Goal: Contribute content: Contribute content

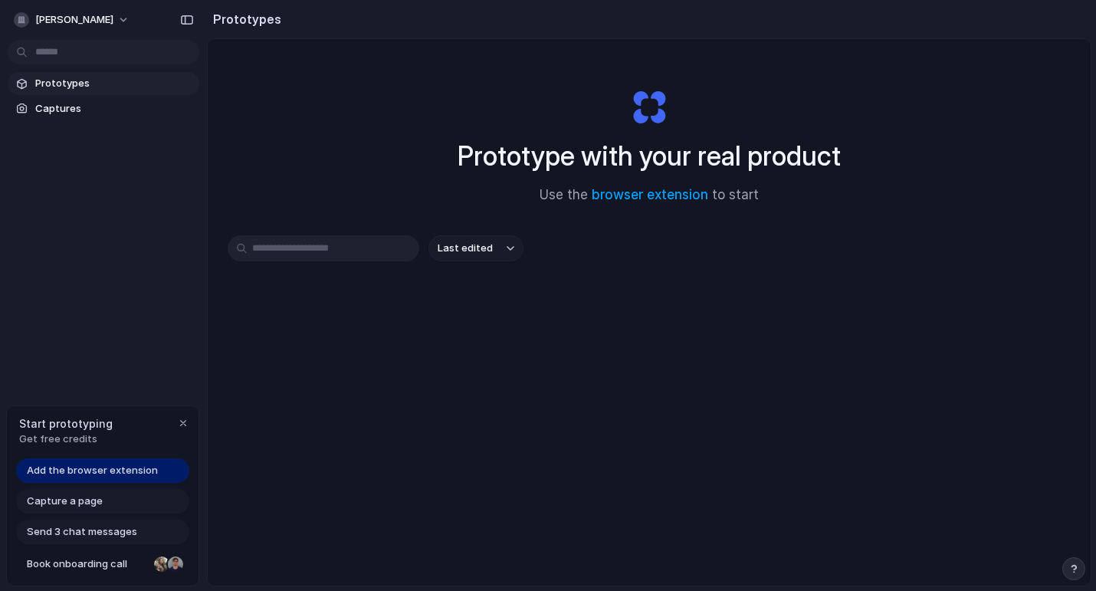
click at [143, 464] on span "Add the browser extension" at bounding box center [92, 470] width 131 height 15
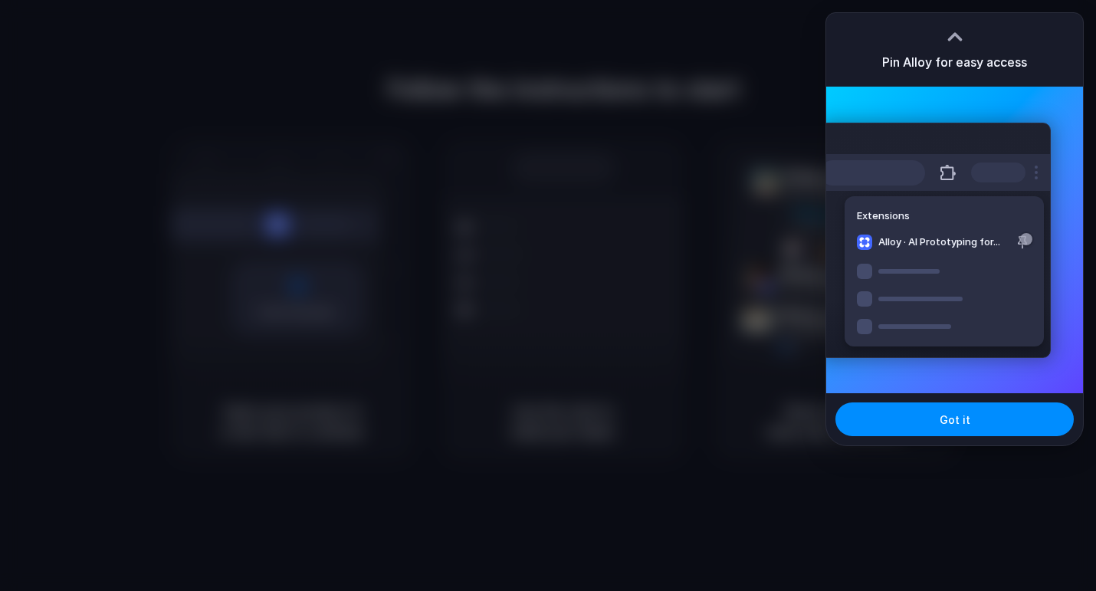
click at [930, 444] on div "Got it" at bounding box center [954, 419] width 257 height 52
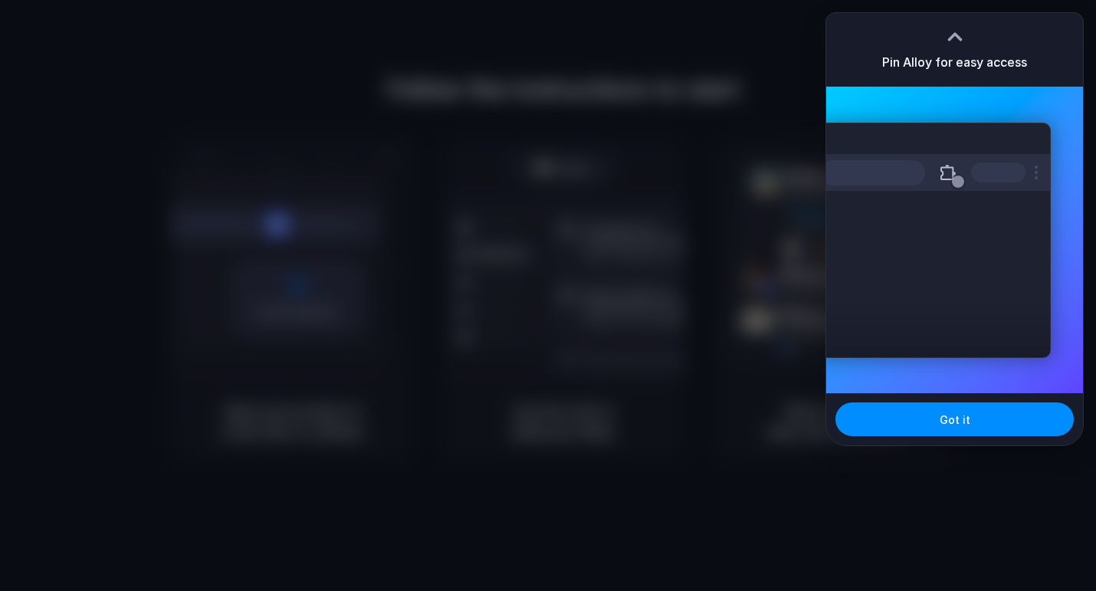
click at [929, 402] on div "Got it" at bounding box center [954, 419] width 257 height 52
click at [929, 423] on button "Got it" at bounding box center [954, 419] width 238 height 34
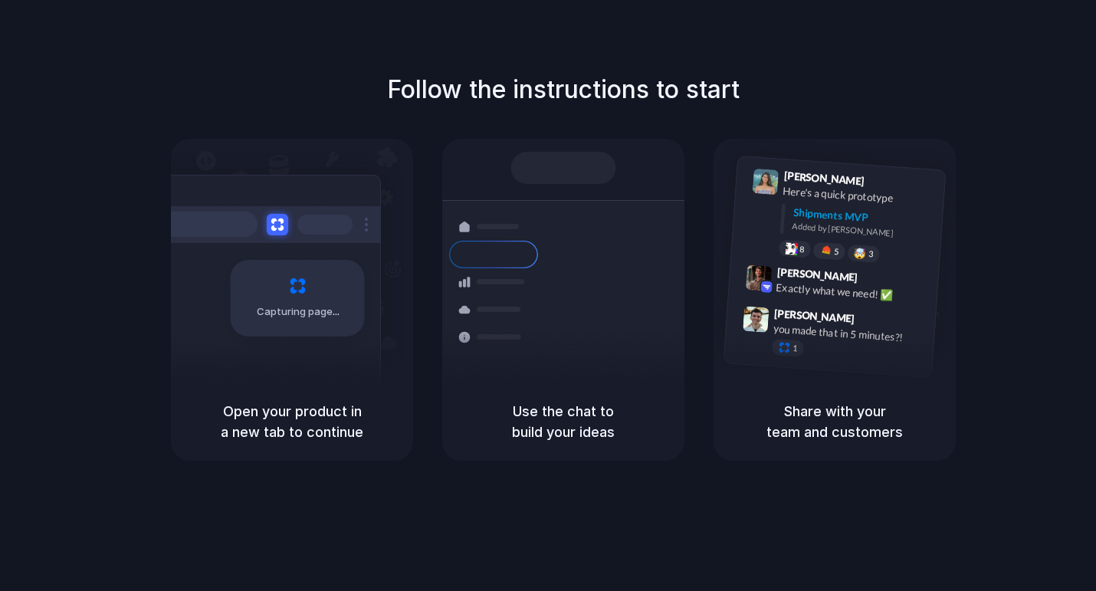
click at [323, 360] on div "Capturing page" at bounding box center [264, 292] width 231 height 235
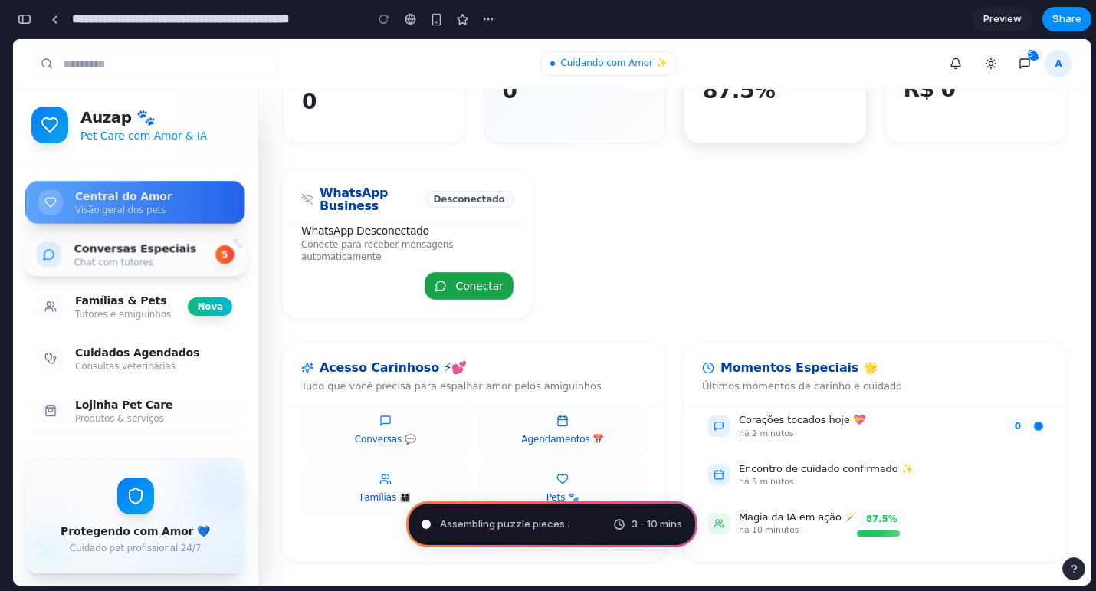
click at [169, 261] on div "Chat com tutores" at bounding box center [138, 262] width 129 height 12
click at [208, 256] on button "Conversas Especiais Chat com tutores 5" at bounding box center [135, 254] width 225 height 44
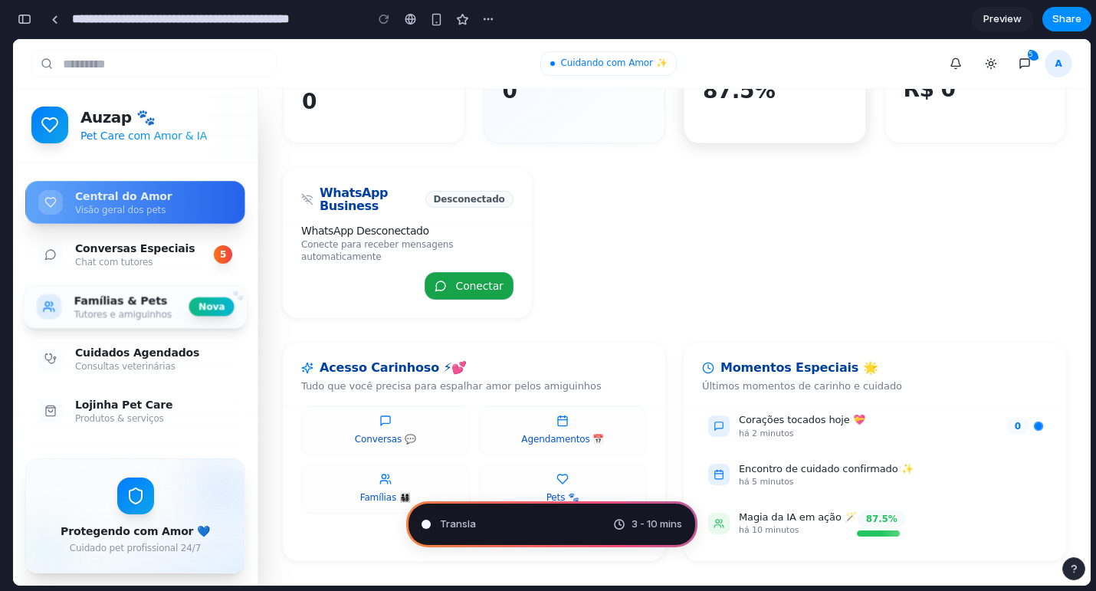
click at [172, 288] on button "Famílias & Pets Tutores e amiguinhos Nova" at bounding box center [135, 306] width 225 height 44
click at [153, 310] on div "Tutores e amiguinhos" at bounding box center [125, 314] width 103 height 12
click at [137, 361] on div "Consultas veterinárias" at bounding box center [154, 366] width 160 height 12
click at [137, 389] on nav "Central do Amor Visão geral dos pets Conversas Especiais Chat com tutores 5 Fam…" at bounding box center [135, 304] width 244 height 284
click at [491, 520] on span "Pondering market opportunities" at bounding box center [517, 524] width 154 height 15
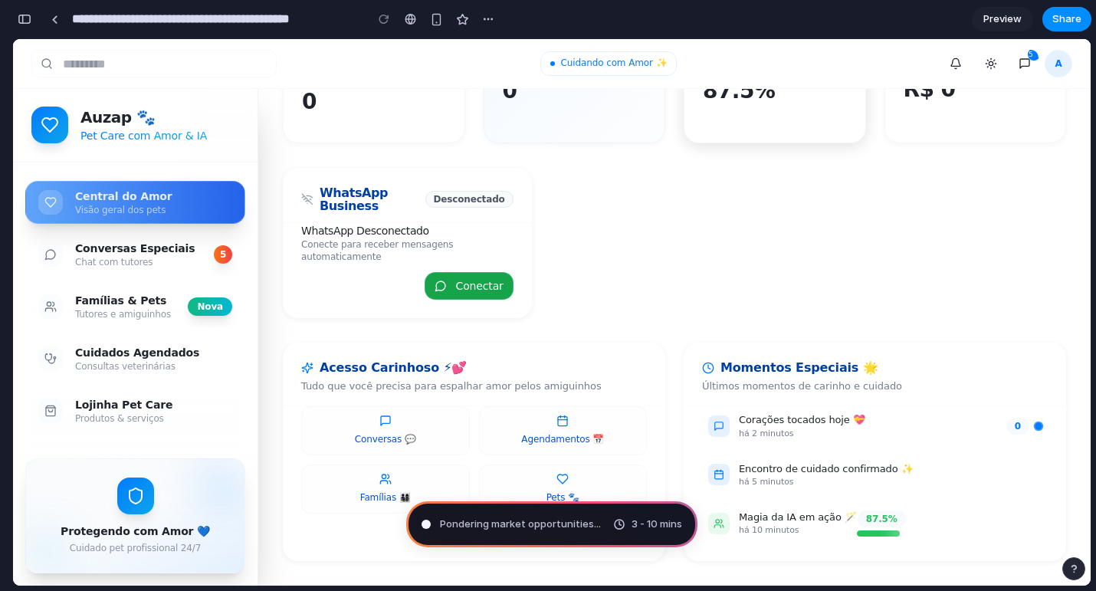
click at [636, 524] on span "3 - 10 mins" at bounding box center [656, 524] width 51 height 15
click at [999, 11] on span "Preview" at bounding box center [1002, 18] width 38 height 15
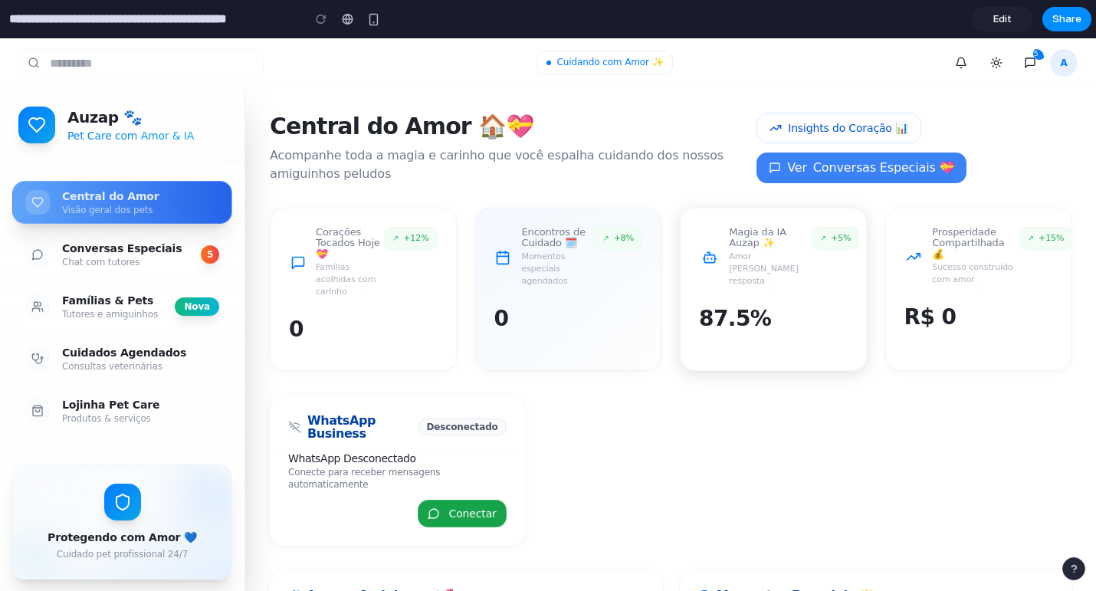
click at [1002, 15] on span "Edit" at bounding box center [1002, 18] width 18 height 15
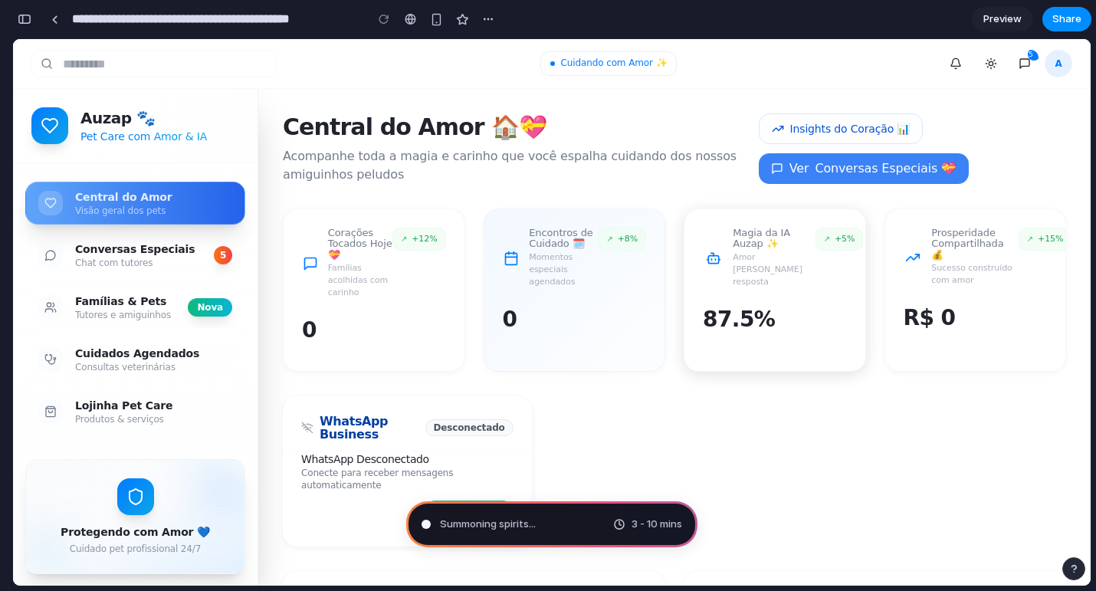
click at [575, 520] on div "Summoning spirits ... 3 - 10 mins" at bounding box center [551, 524] width 291 height 46
click at [494, 523] on span "Summoning spirits ." at bounding box center [485, 524] width 91 height 15
click at [649, 526] on span "3 - 10 mins" at bounding box center [656, 524] width 51 height 15
click at [502, 531] on div "Summoning spirits ... 3 - 10 mins" at bounding box center [551, 524] width 291 height 46
type input "**********"
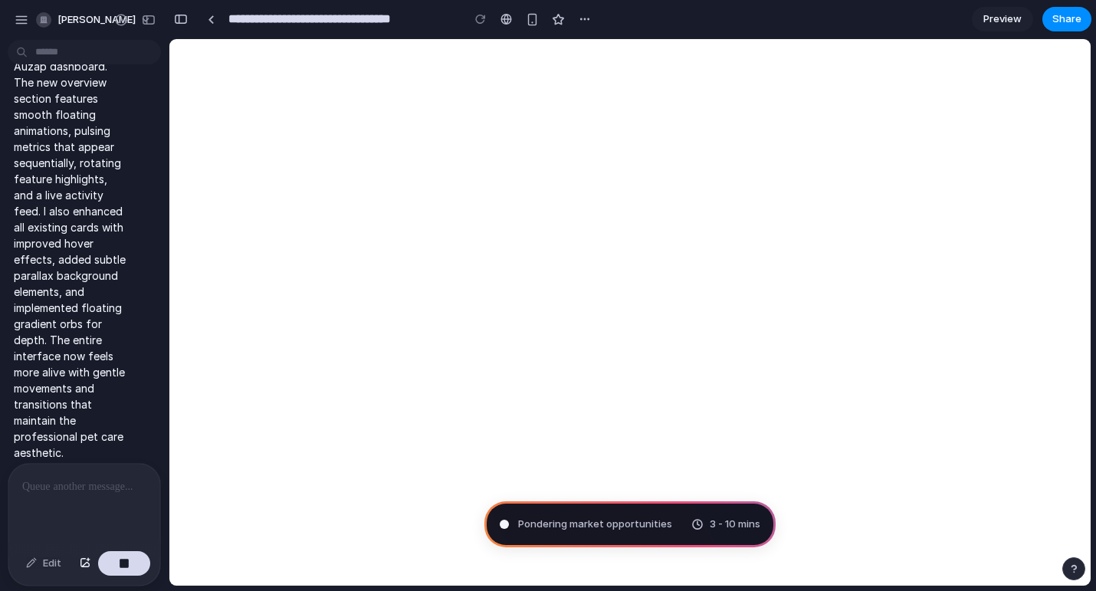
scroll to position [207, 0]
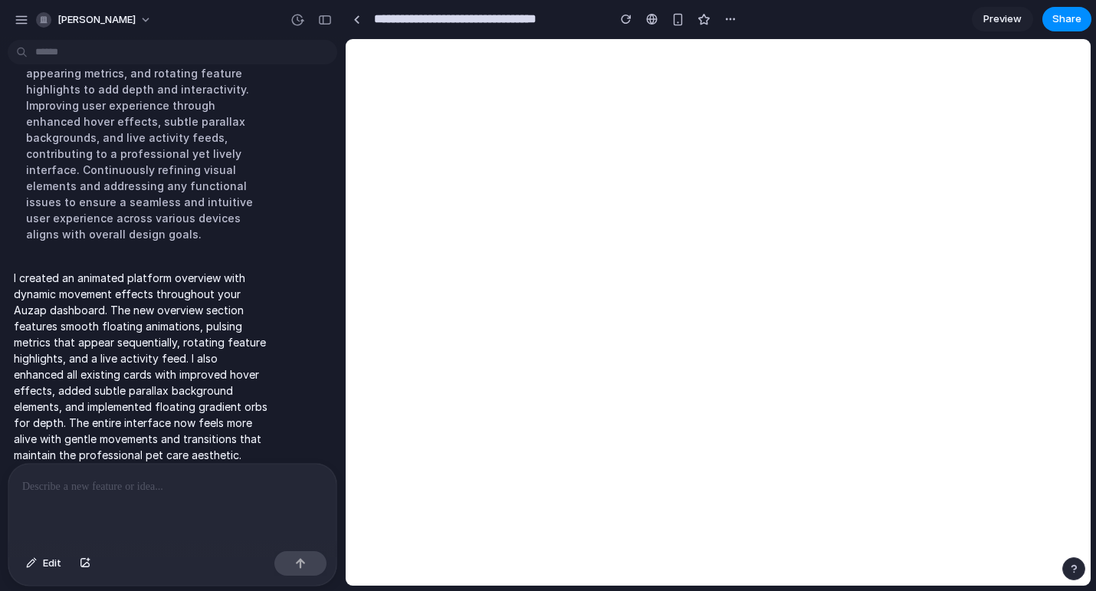
click at [1007, 28] on link "Preview" at bounding box center [1002, 19] width 61 height 25
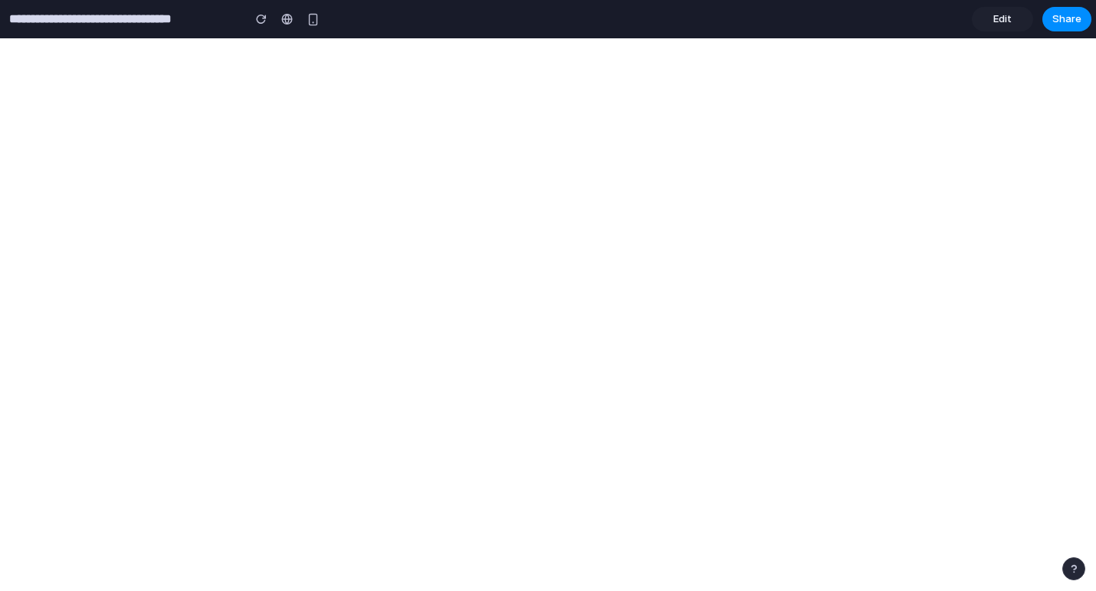
click at [991, 25] on link "Edit" at bounding box center [1002, 19] width 61 height 25
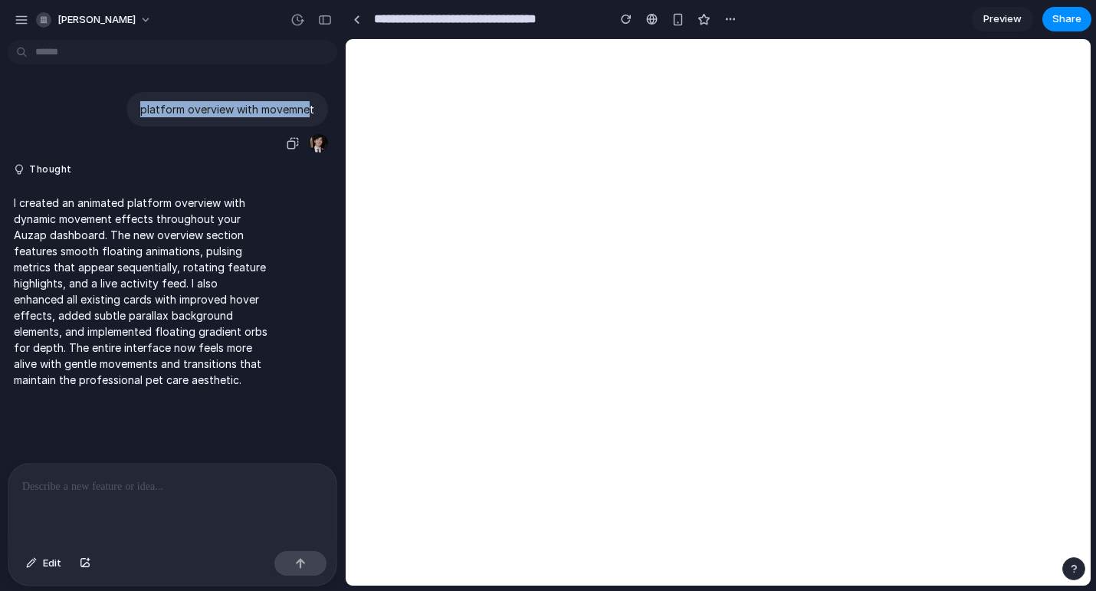
click at [264, 133] on div "platform overview with movemnet" at bounding box center [168, 123] width 320 height 62
click at [1010, 21] on span "Preview" at bounding box center [1002, 18] width 38 height 15
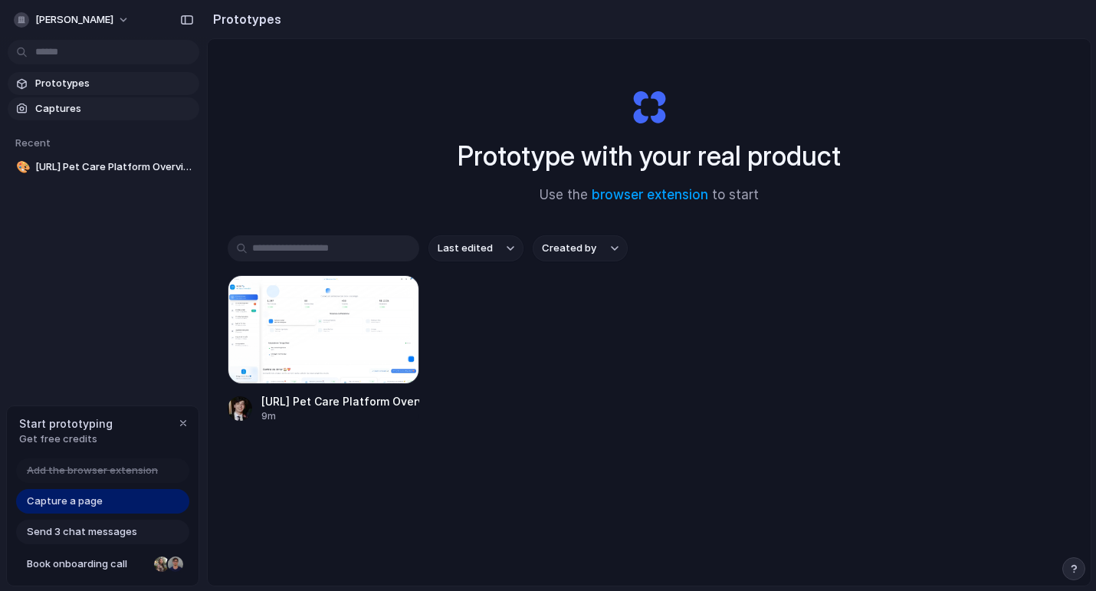
click at [136, 116] on link "Captures" at bounding box center [104, 108] width 192 height 23
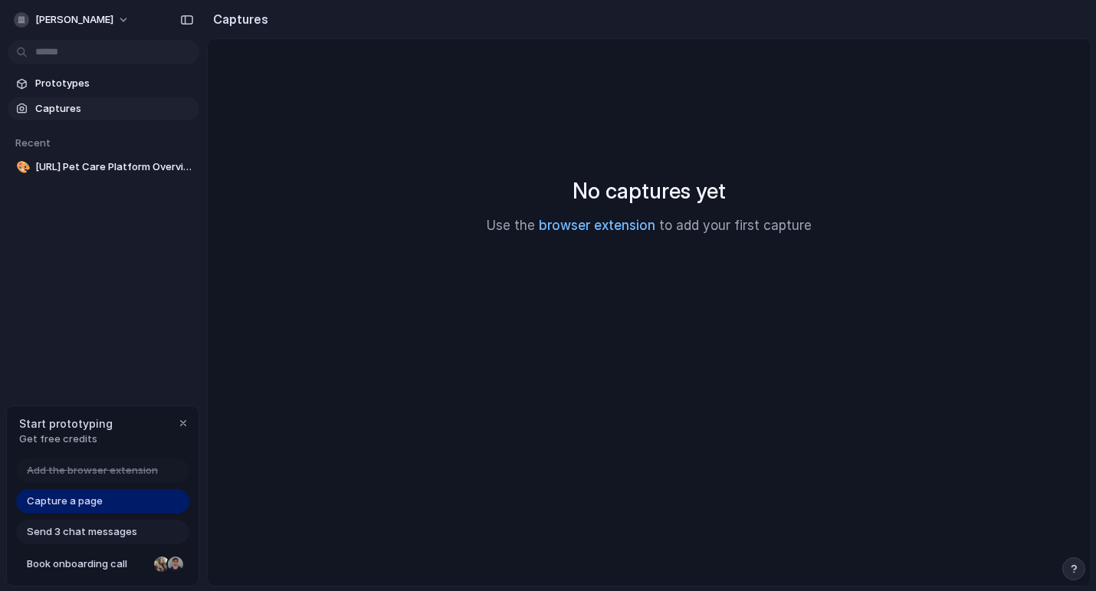
click at [626, 228] on link "browser extension" at bounding box center [597, 225] width 116 height 15
click at [131, 83] on span "Prototypes" at bounding box center [114, 83] width 158 height 15
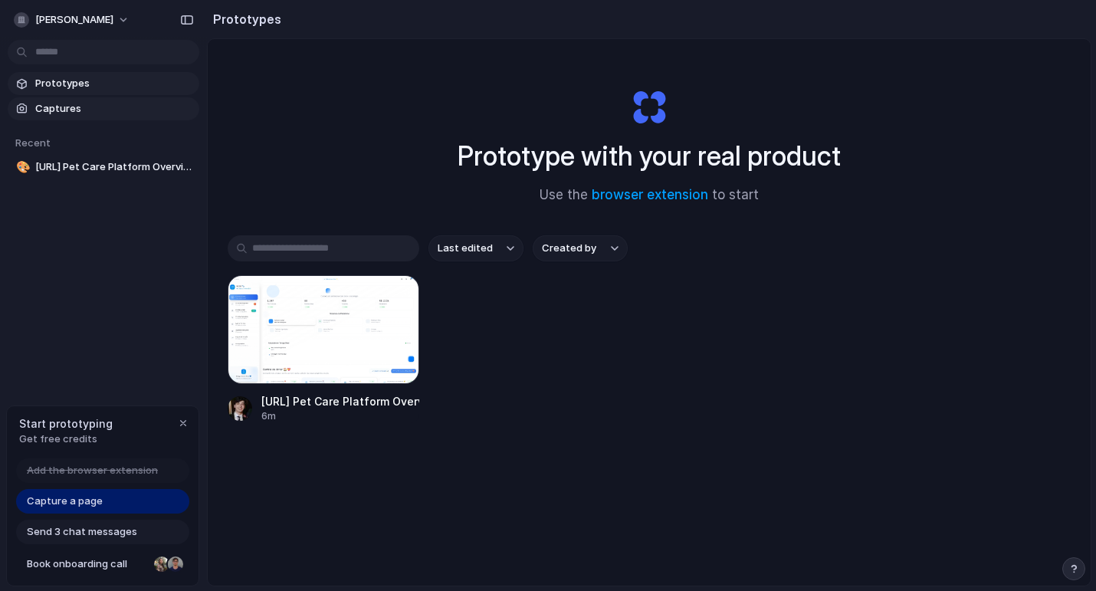
click at [127, 99] on link "Captures" at bounding box center [104, 108] width 192 height 23
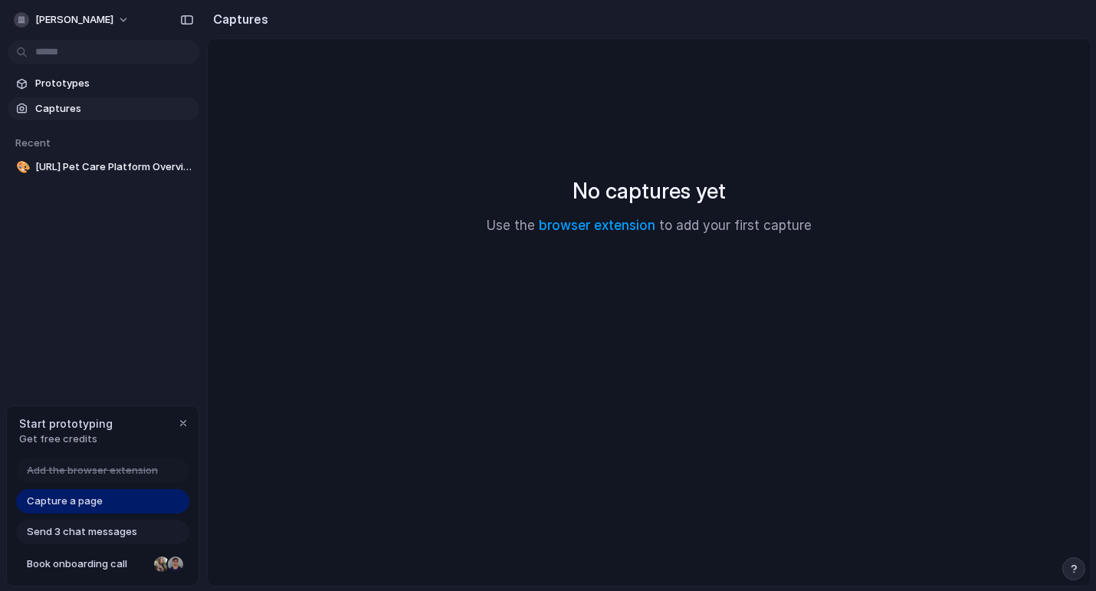
click at [127, 536] on span "Send 3 chat messages" at bounding box center [82, 531] width 110 height 15
click at [100, 21] on button "arthur-leuzzi" at bounding box center [73, 20] width 130 height 25
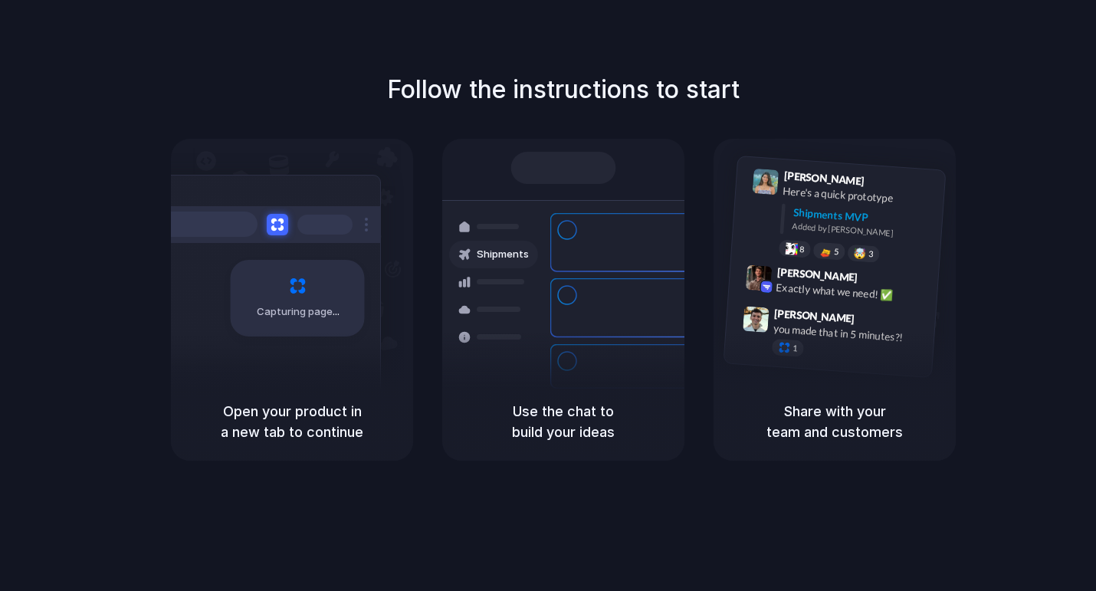
click at [566, 172] on div at bounding box center [563, 168] width 105 height 32
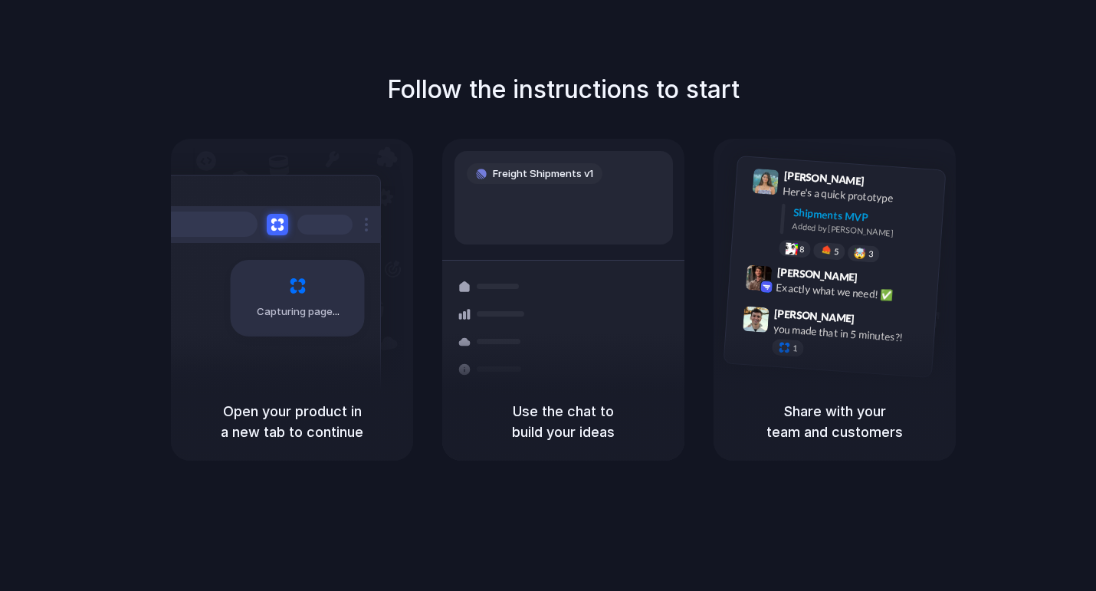
click at [1001, 333] on div "Follow the instructions to start Capturing page Open your product in a new tab …" at bounding box center [563, 265] width 1096 height 389
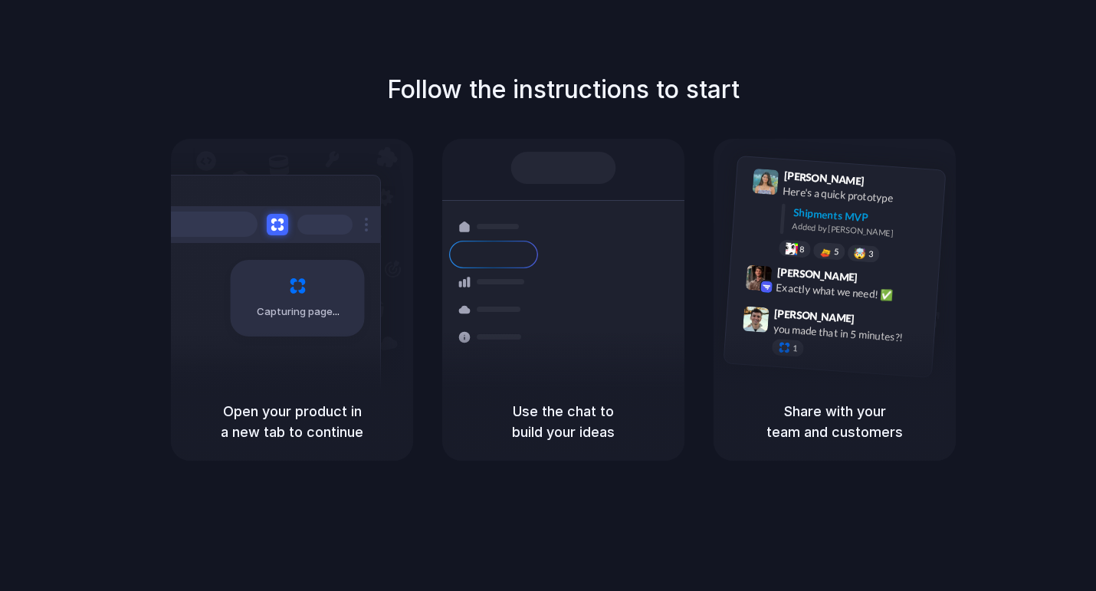
click at [548, 296] on div at bounding box center [548, 296] width 0 height 0
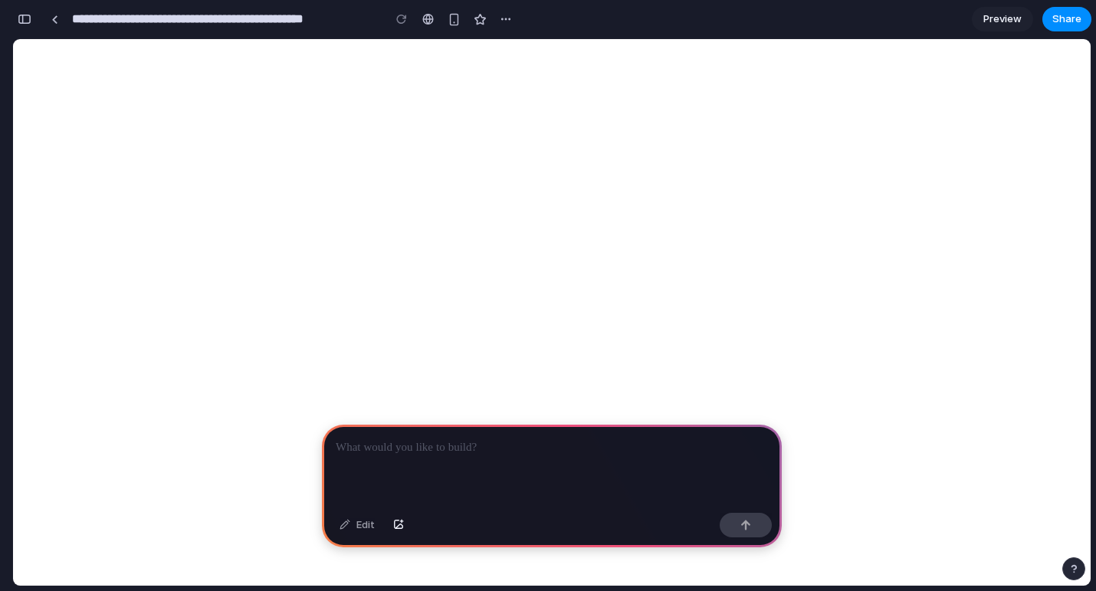
click at [567, 472] on div at bounding box center [552, 466] width 460 height 82
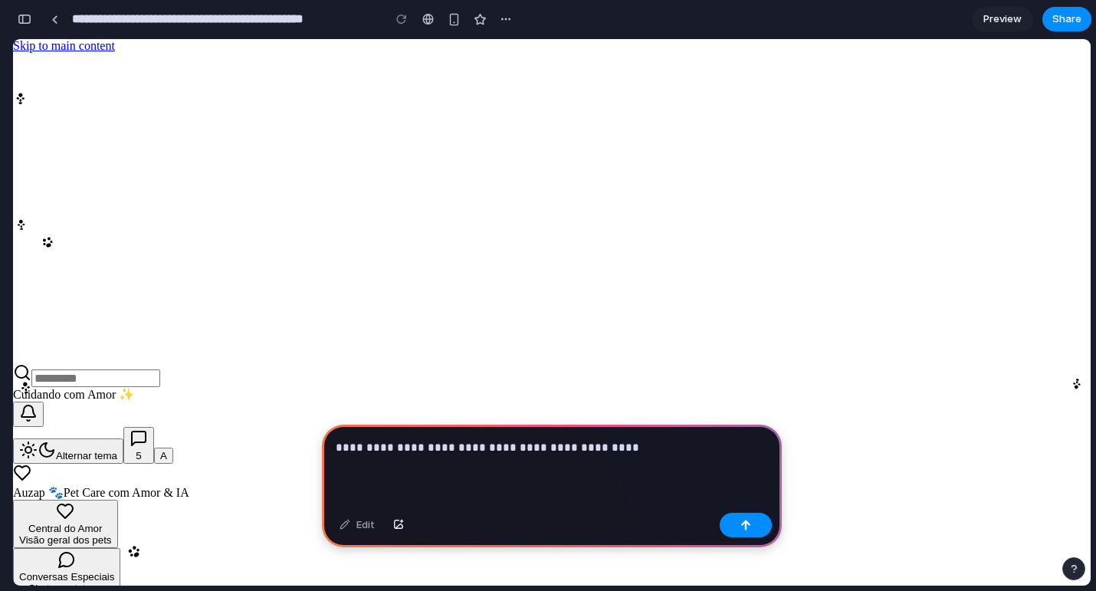
click at [408, 444] on p "**********" at bounding box center [552, 447] width 432 height 18
click at [405, 524] on button "button" at bounding box center [398, 525] width 26 height 25
click at [735, 523] on button "button" at bounding box center [746, 525] width 52 height 25
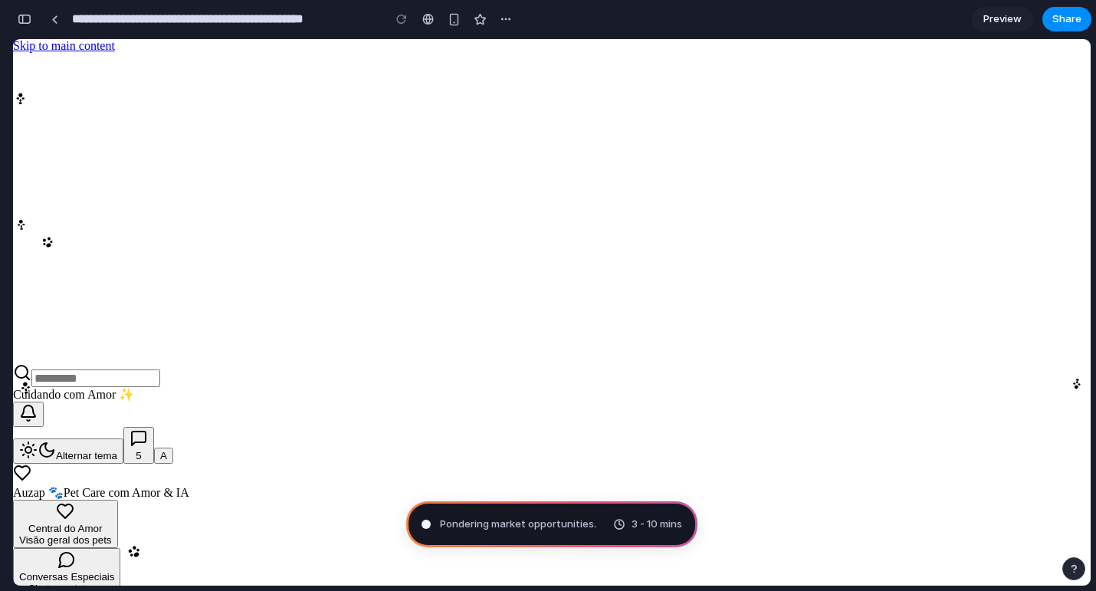
click at [566, 514] on div "Pondering market opportunities . 3 - 10 mins" at bounding box center [551, 524] width 291 height 46
click at [1012, 13] on span "Preview" at bounding box center [1002, 18] width 38 height 15
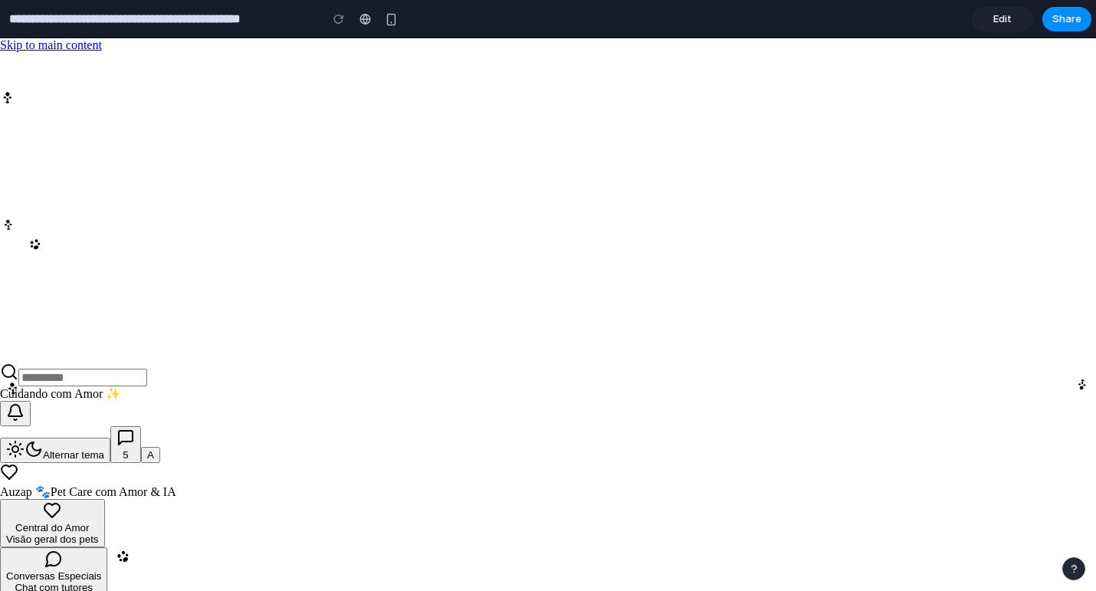
click at [1006, 15] on link "Edit" at bounding box center [1002, 19] width 61 height 25
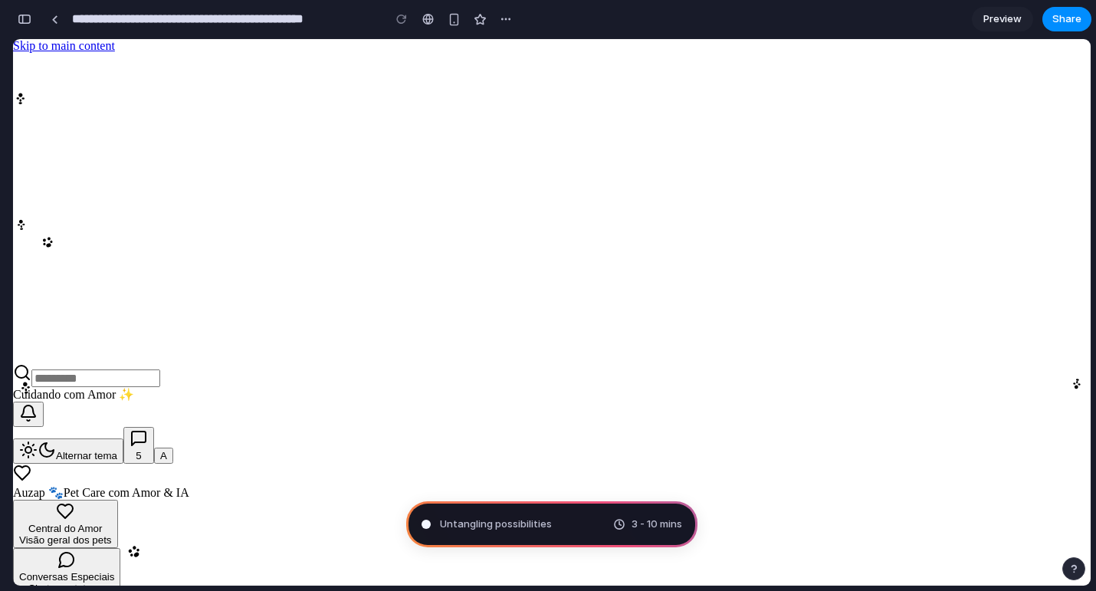
type input "**********"
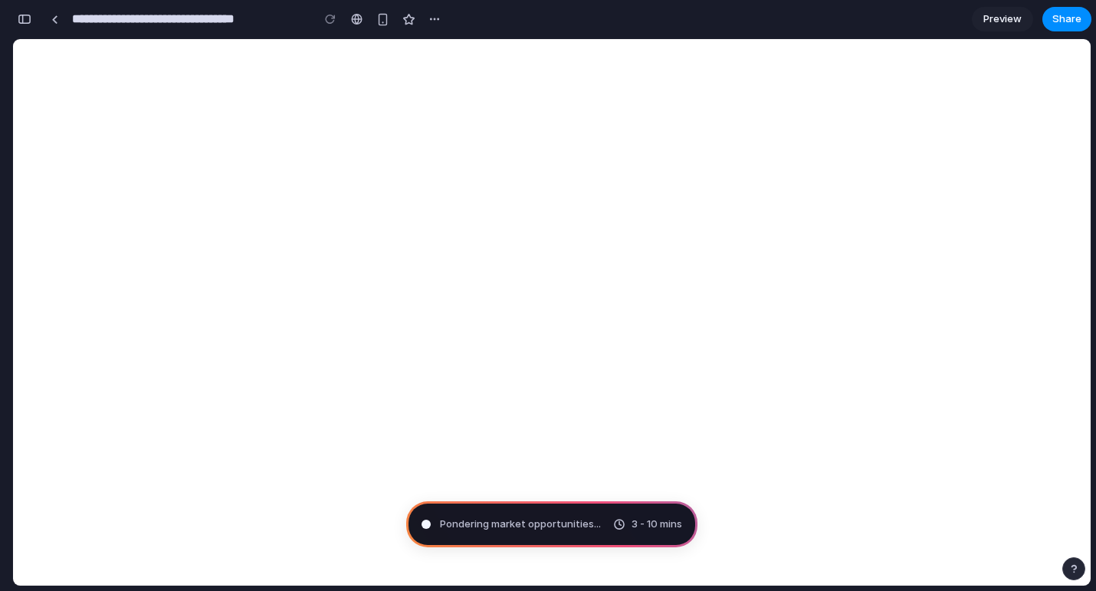
scroll to position [417, 0]
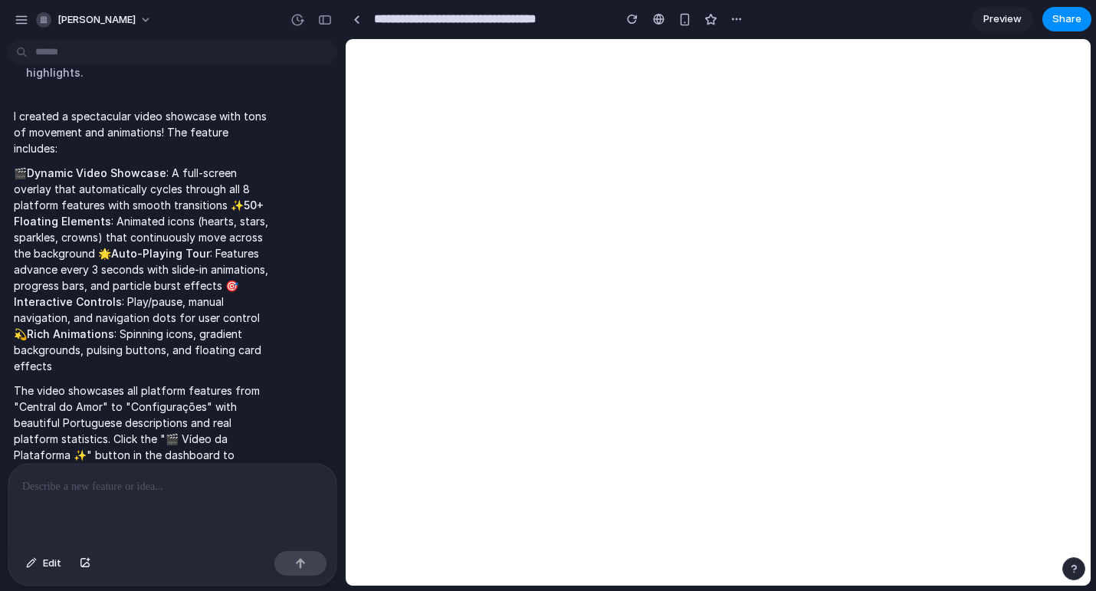
click at [1005, 22] on span "Preview" at bounding box center [1002, 18] width 38 height 15
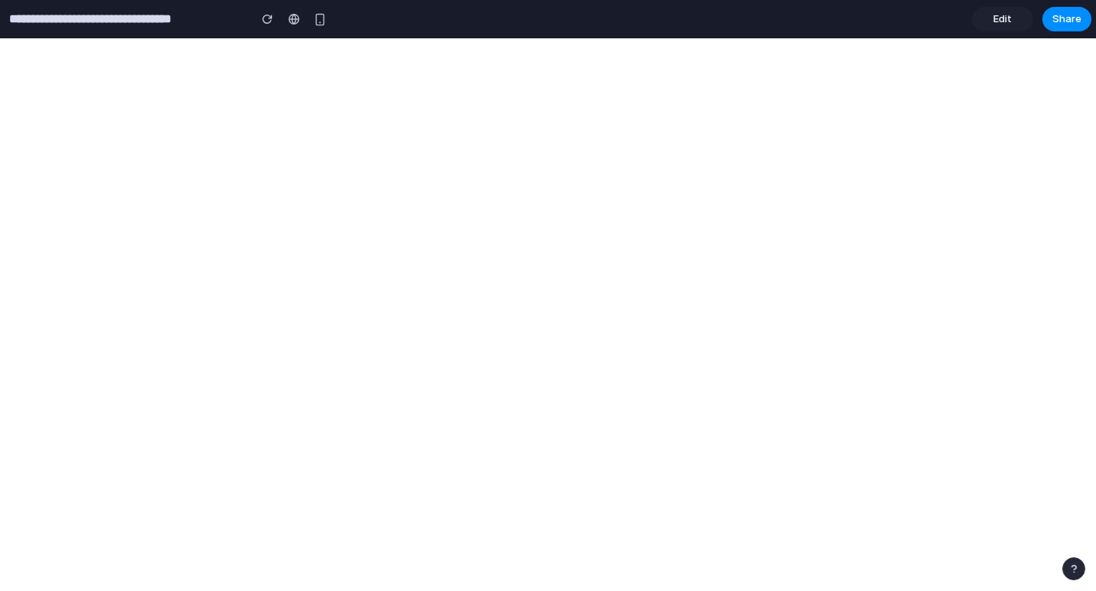
click at [1011, 10] on link "Edit" at bounding box center [1002, 19] width 61 height 25
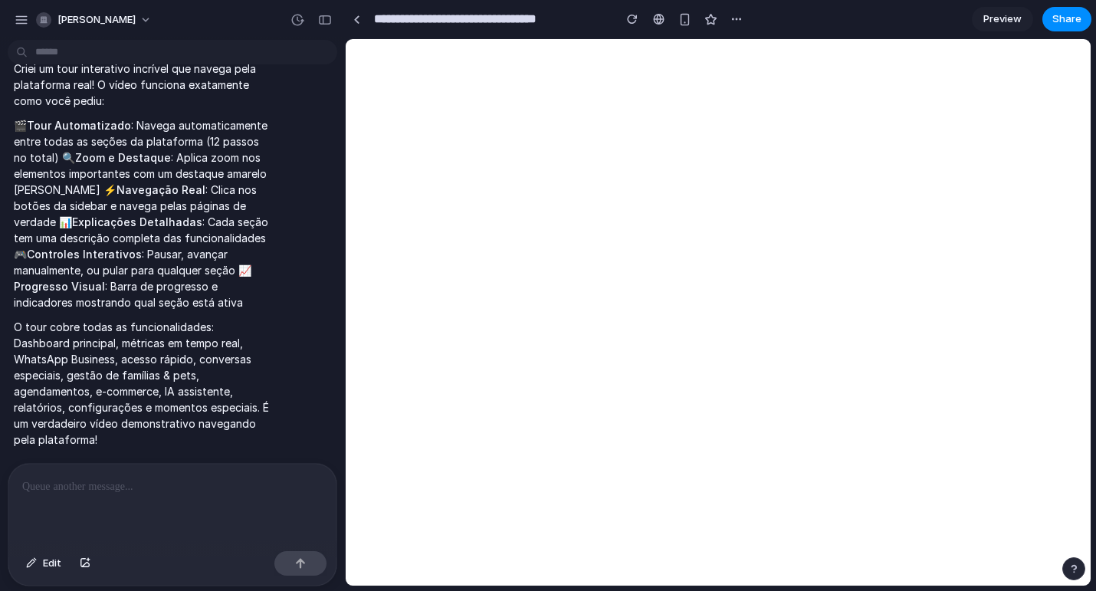
scroll to position [944, 0]
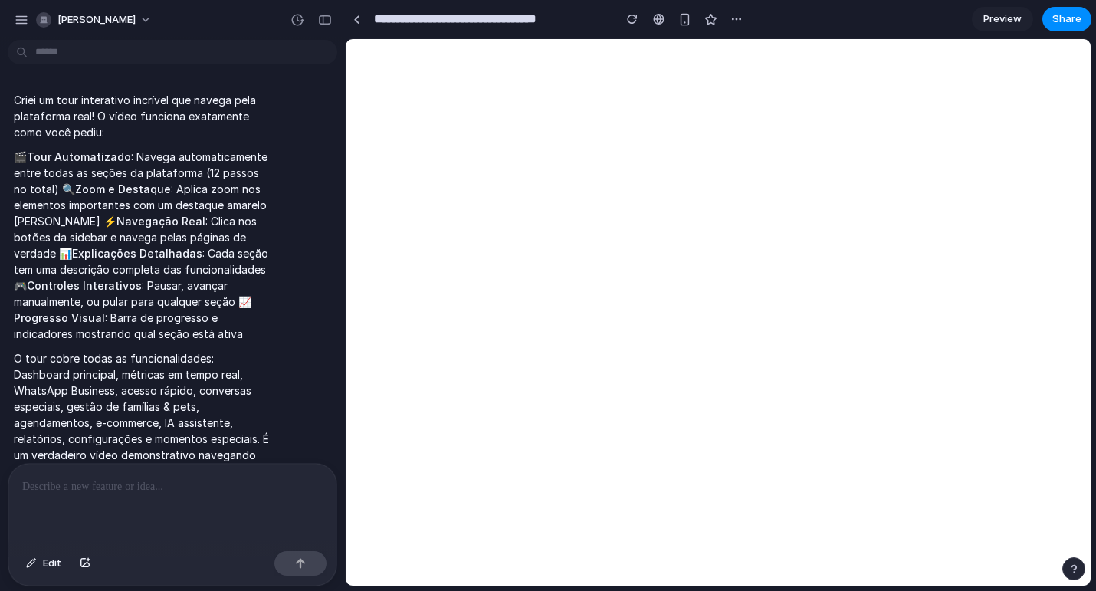
click at [989, 15] on span "Preview" at bounding box center [1002, 18] width 38 height 15
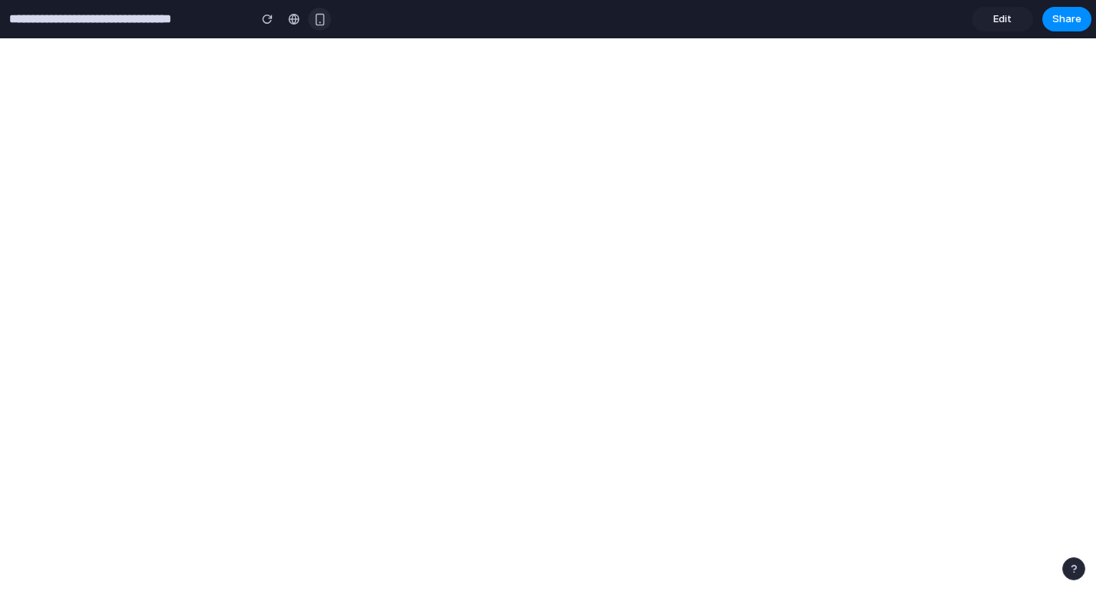
click at [312, 16] on button "button" at bounding box center [319, 19] width 23 height 23
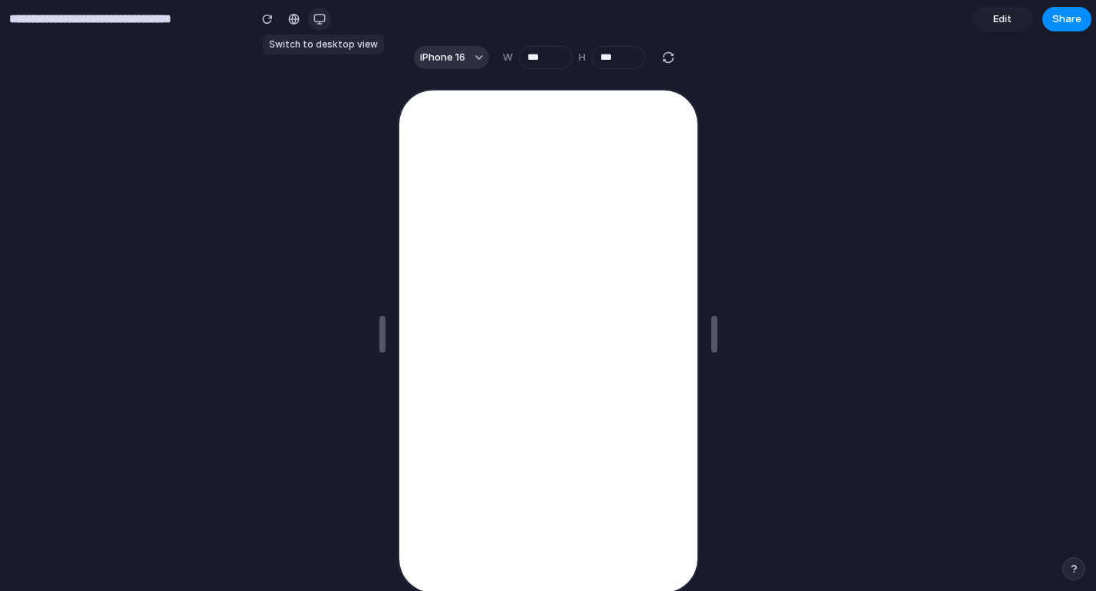
click at [316, 19] on div "button" at bounding box center [319, 19] width 12 height 12
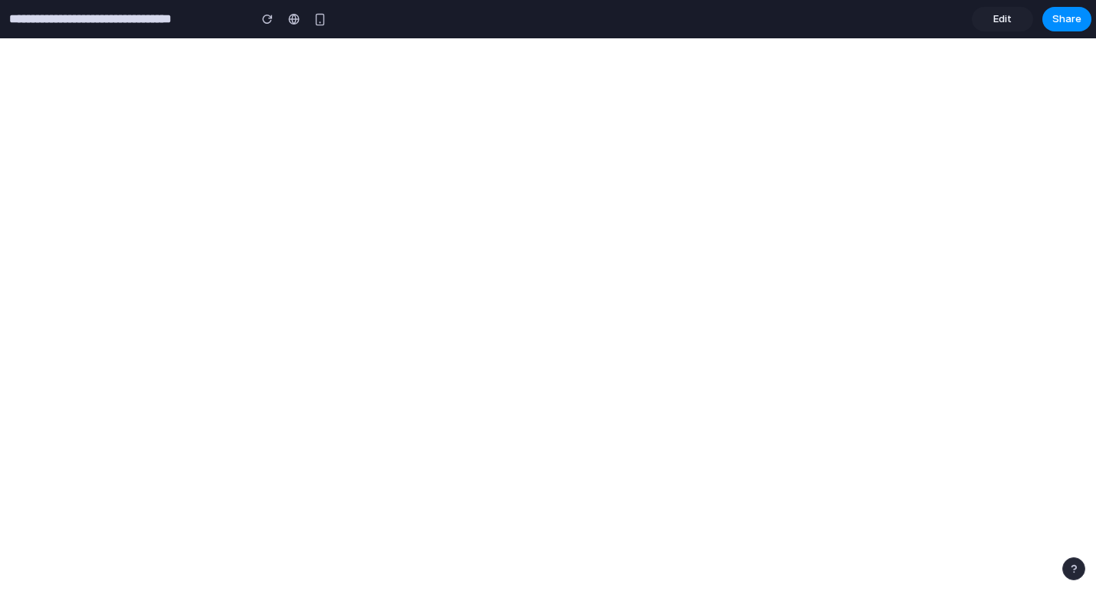
click at [1004, 30] on link "Edit" at bounding box center [1002, 19] width 61 height 25
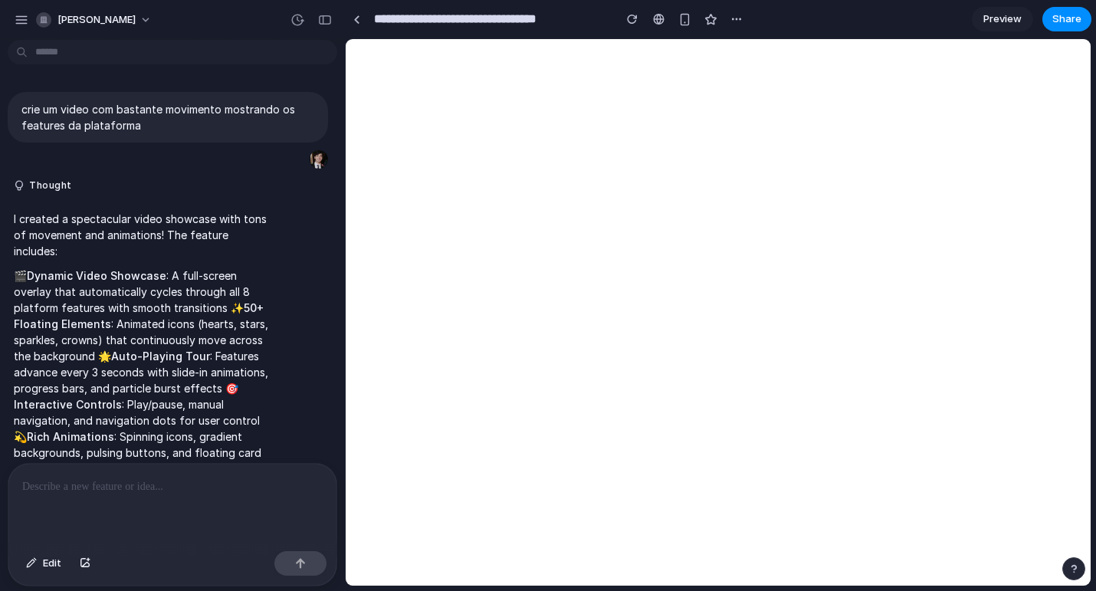
scroll to position [678, 0]
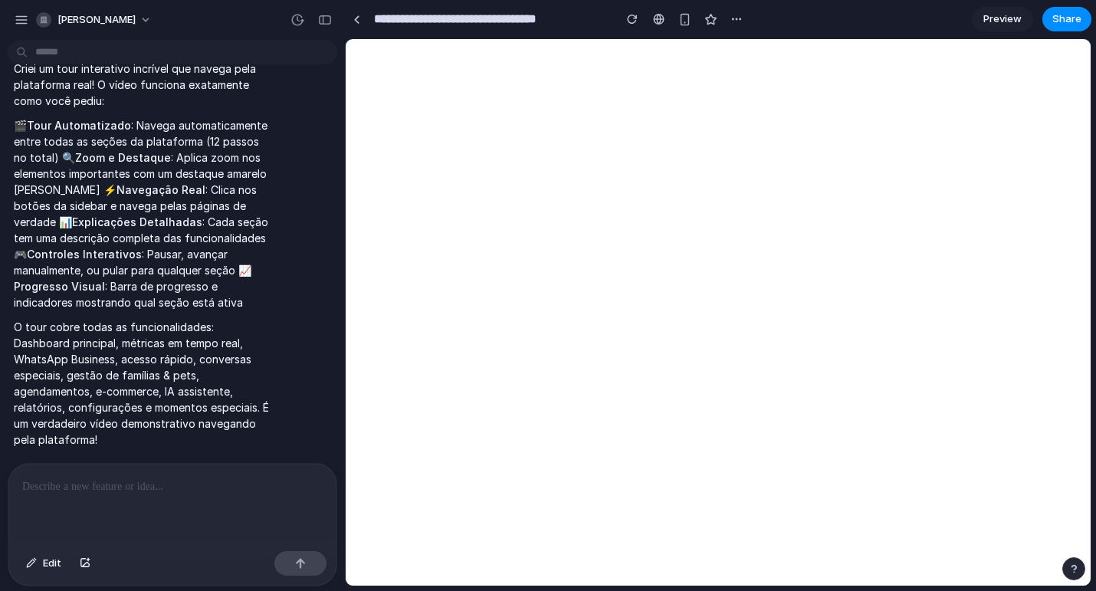
click at [1005, 28] on link "Preview" at bounding box center [1002, 19] width 61 height 25
